Goal: Information Seeking & Learning: Learn about a topic

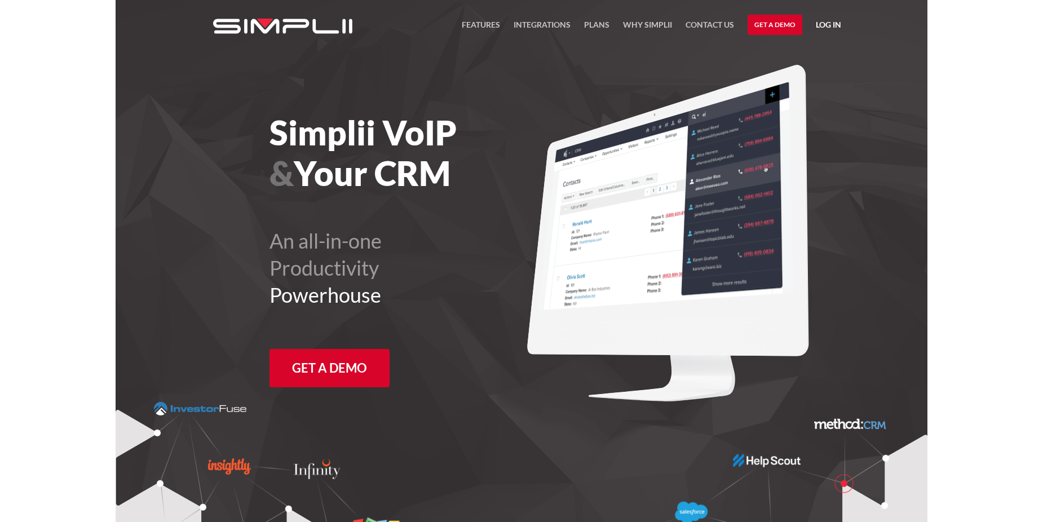
click at [290, 24] on img "home" at bounding box center [282, 26] width 139 height 15
click at [446, 177] on h1 "Simplii VoIP & Your CRM" at bounding box center [426, 152] width 314 height 81
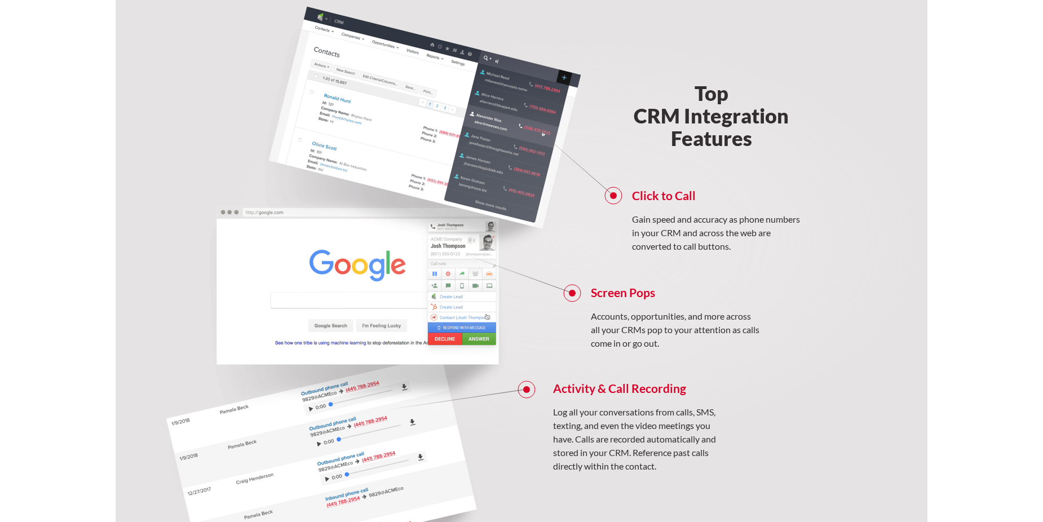
scroll to position [676, 0]
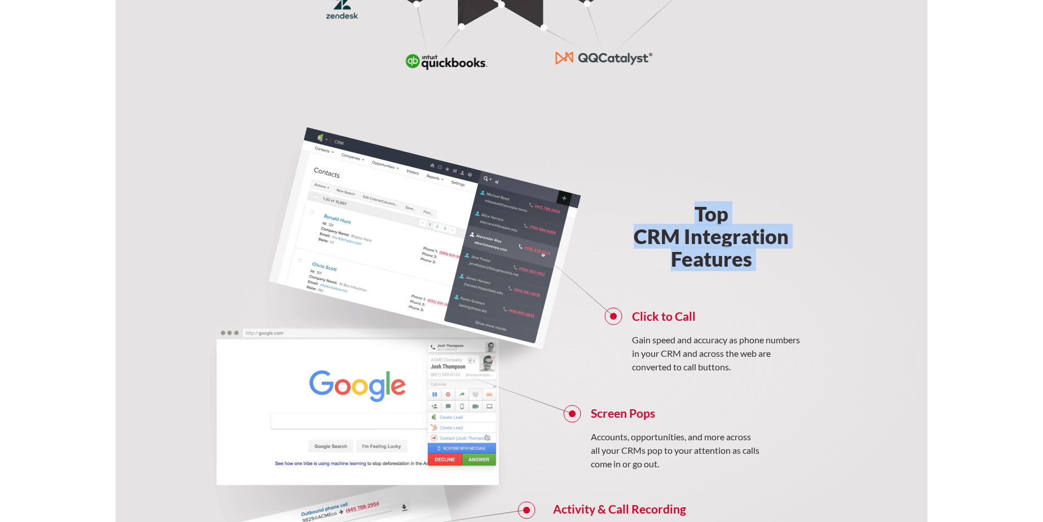
drag, startPoint x: 697, startPoint y: 219, endPoint x: 754, endPoint y: 277, distance: 81.7
click at [754, 277] on div "Top CRM Integration Features Click to Call Gain speed and accuracy as phone num…" at bounding box center [710, 362] width 271 height 479
drag, startPoint x: 754, startPoint y: 277, endPoint x: 623, endPoint y: 282, distance: 130.9
click at [623, 282] on div "Top CRM Integration Features Click to Call Gain speed and accuracy as phone num…" at bounding box center [710, 362] width 271 height 479
